Goal: Complete application form

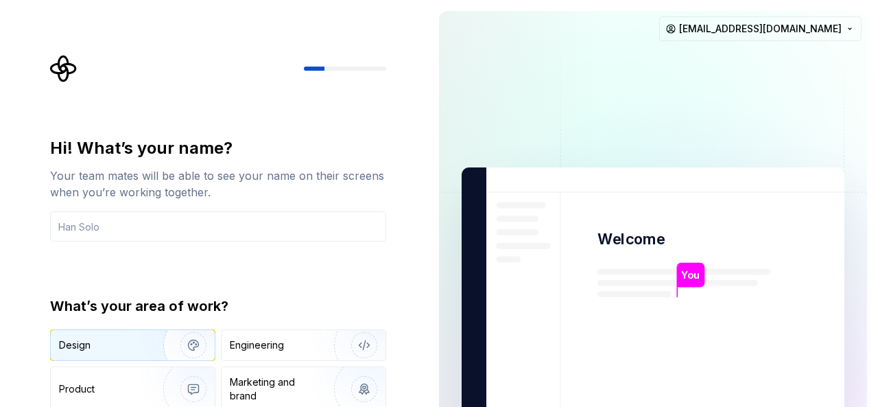
click at [150, 342] on img "button" at bounding box center [185, 345] width 88 height 92
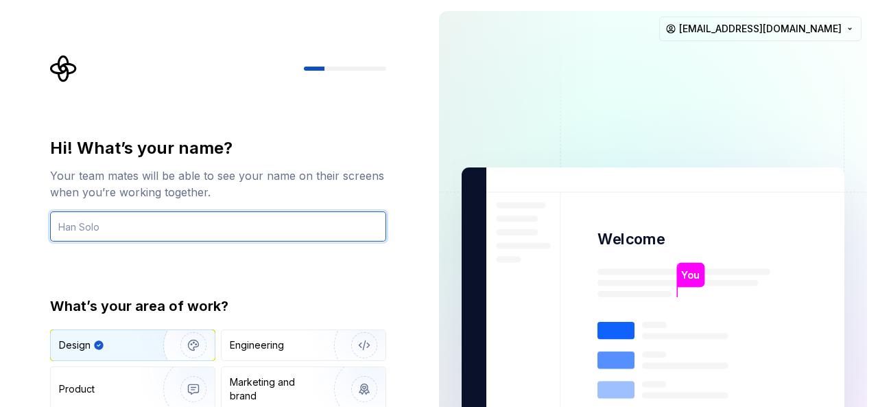
click at [354, 226] on input "text" at bounding box center [218, 226] width 336 height 30
type input "[PERSON_NAME]"
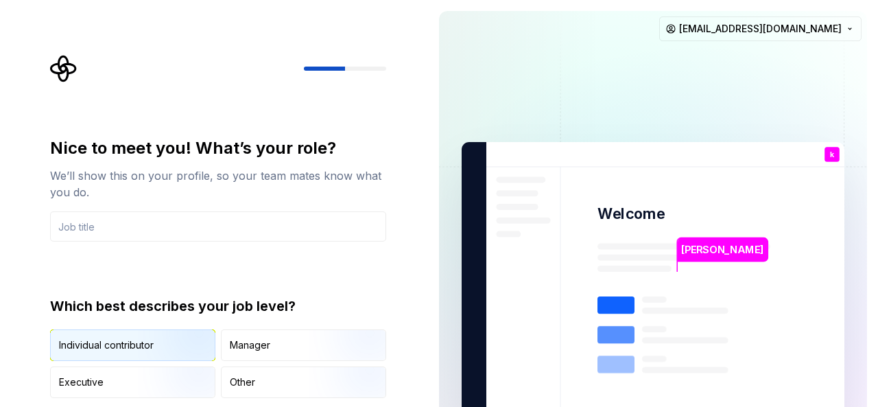
click at [185, 343] on img "button" at bounding box center [182, 362] width 88 height 92
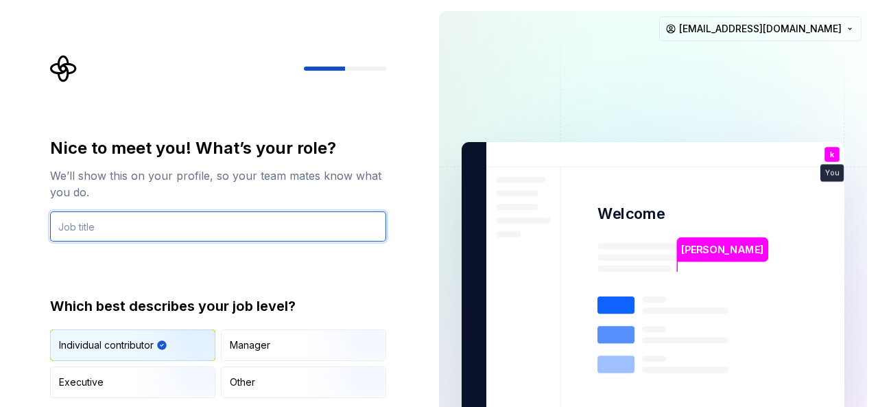
click at [350, 234] on input "text" at bounding box center [218, 226] width 336 height 30
type input "flutter developer"
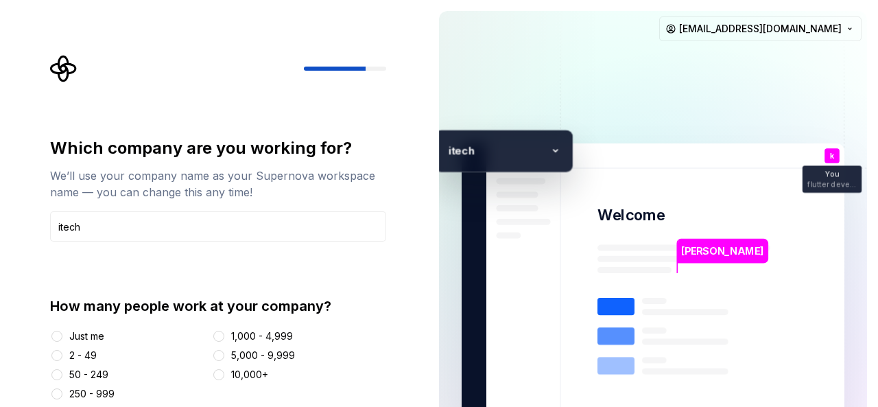
type input "itech"
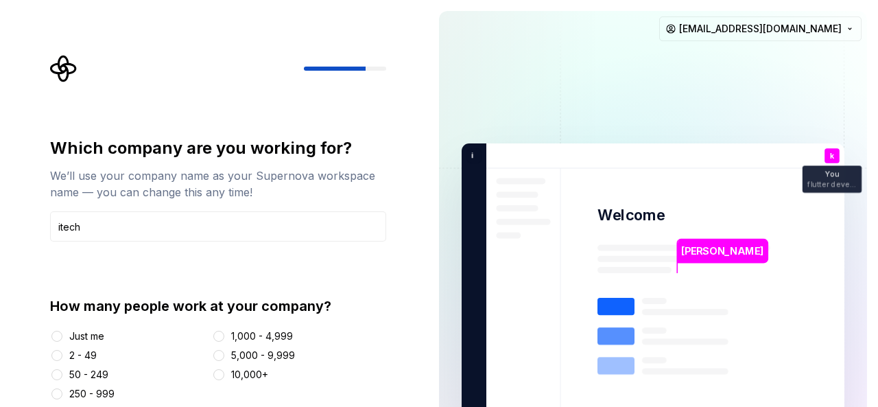
click at [91, 356] on div "2 - 49" at bounding box center [82, 355] width 27 height 14
click at [62, 356] on button "2 - 49" at bounding box center [56, 355] width 11 height 11
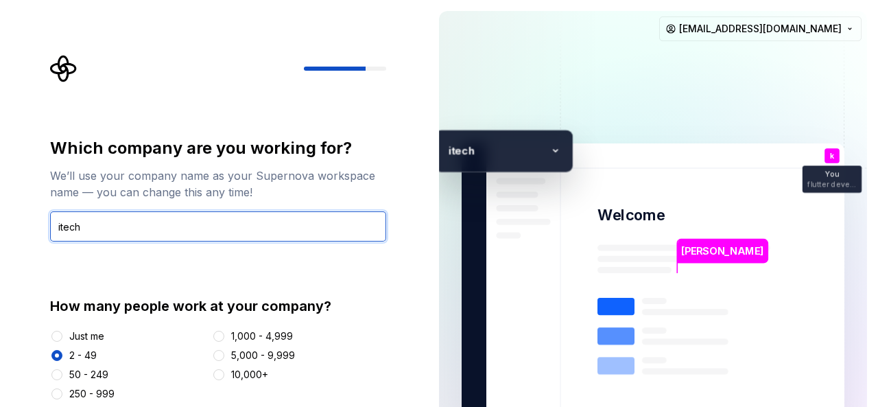
click at [362, 213] on input "itech" at bounding box center [218, 226] width 336 height 30
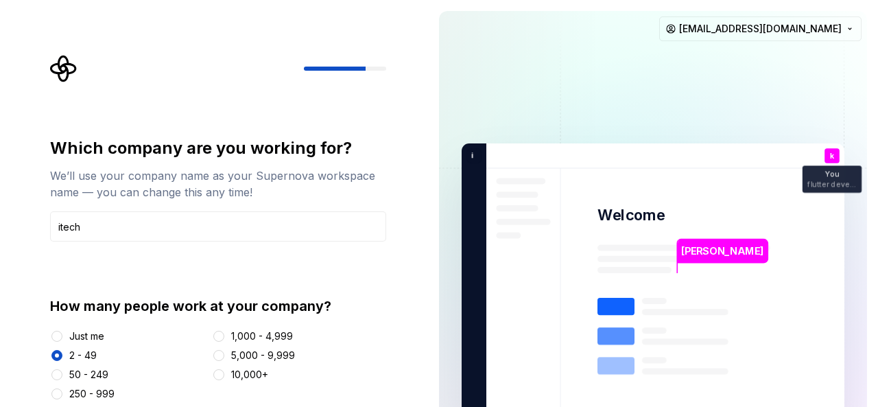
click at [394, 260] on div "Which company are you working for? We’ll use your company name as your Supernov…" at bounding box center [222, 251] width 361 height 392
click at [370, 289] on div "Which company are you working for? We’ll use your company name as your Supernov…" at bounding box center [218, 268] width 336 height 263
click at [70, 367] on div "50 - 249" at bounding box center [88, 374] width 39 height 14
click at [62, 369] on button "50 - 249" at bounding box center [56, 374] width 11 height 11
click at [827, 178] on p "You" at bounding box center [832, 175] width 14 height 8
